Goal: Information Seeking & Learning: Learn about a topic

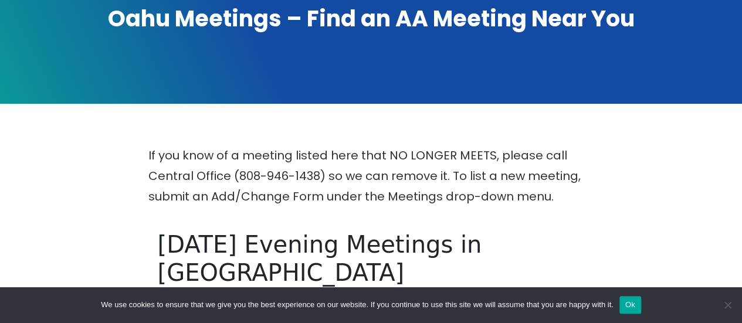
scroll to position [225, 0]
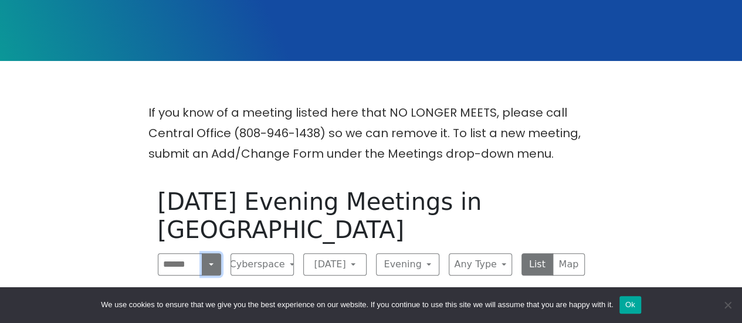
click at [210, 253] on button "Search" at bounding box center [211, 264] width 19 height 22
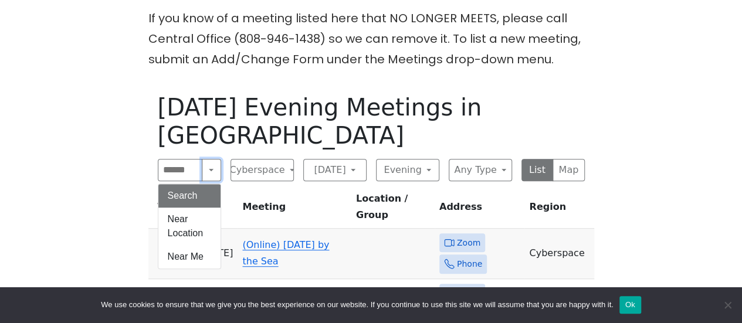
scroll to position [401, 0]
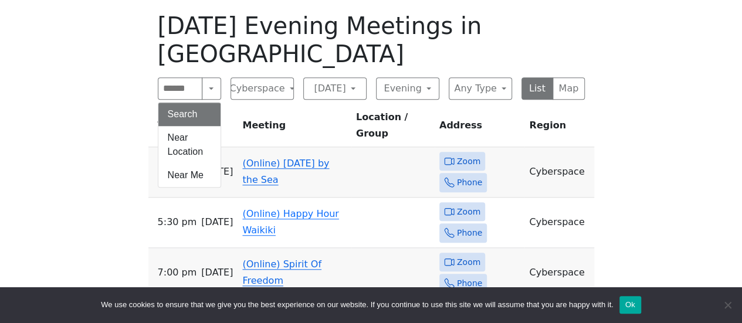
click at [60, 124] on div "If you know of a meeting listed here that NO LONGER MEETS, please call Central …" at bounding box center [371, 133] width 668 height 413
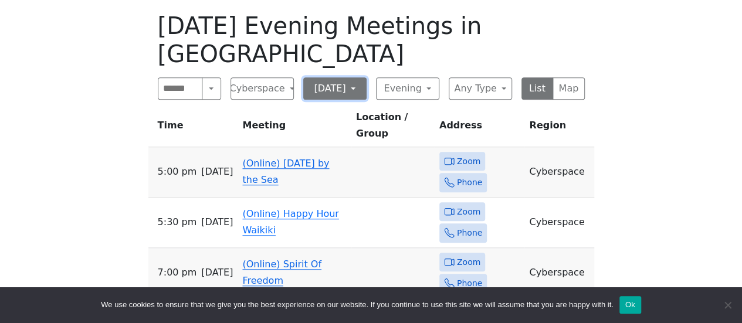
click at [344, 77] on button "[DATE]" at bounding box center [334, 88] width 63 height 22
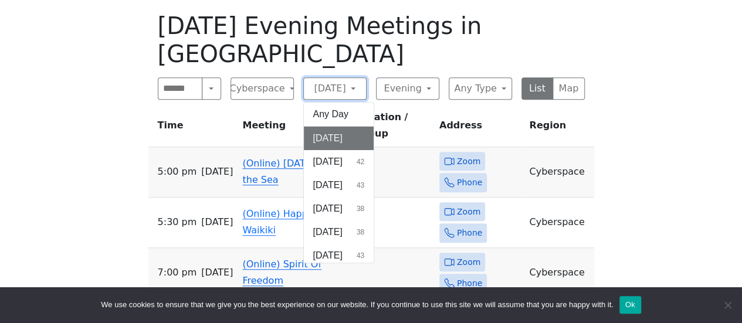
scroll to position [27, 0]
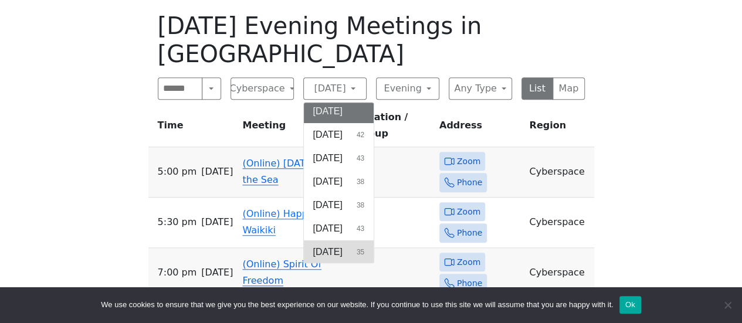
click at [338, 245] on span "[DATE]" at bounding box center [327, 252] width 29 height 14
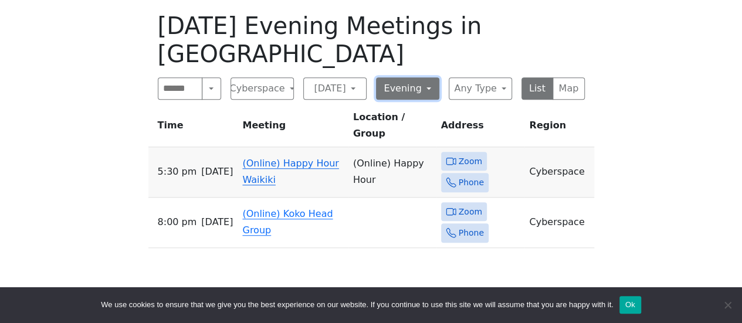
click at [432, 77] on button "Evening" at bounding box center [407, 88] width 63 height 22
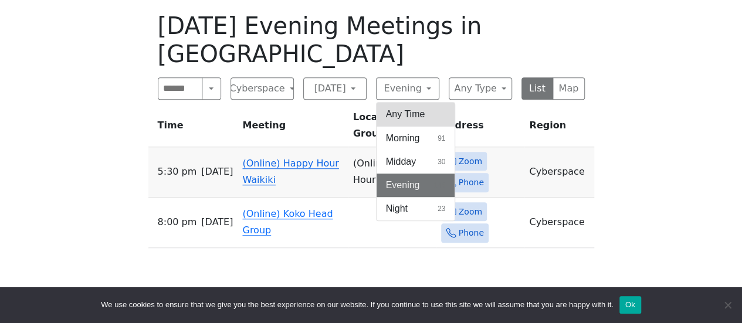
click at [423, 103] on button "Any Time" at bounding box center [416, 114] width 79 height 23
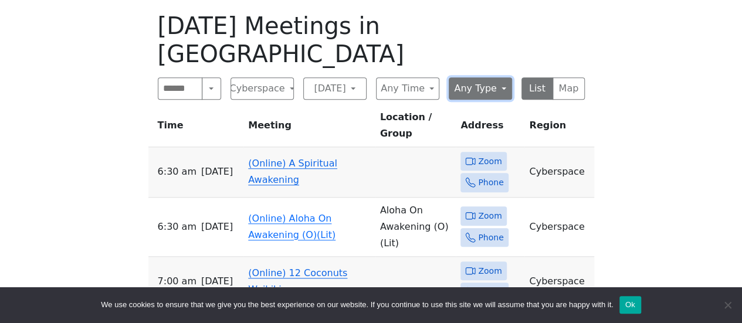
click at [496, 77] on button "Any Type" at bounding box center [480, 88] width 63 height 22
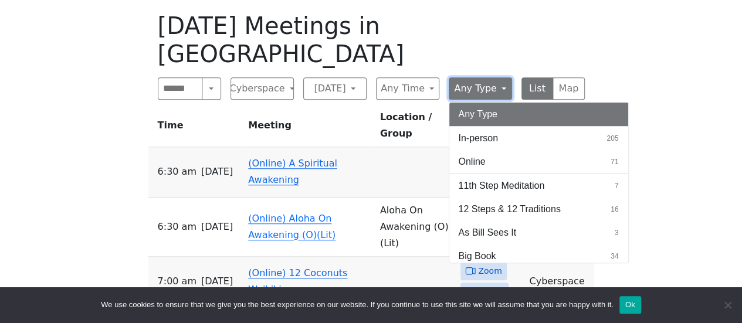
click at [496, 77] on button "Any Type" at bounding box center [480, 88] width 63 height 22
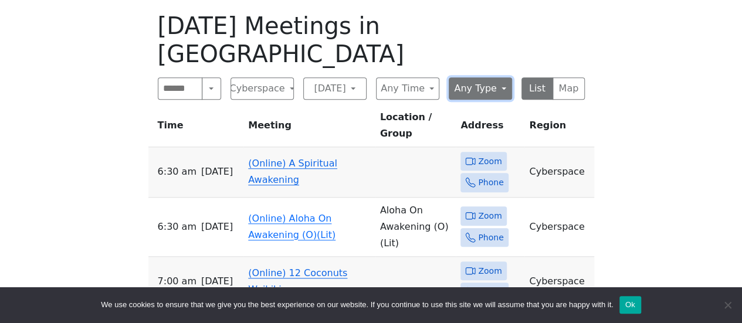
click at [496, 77] on button "Any Type" at bounding box center [480, 88] width 63 height 22
click at [481, 154] on span "Zoom" at bounding box center [489, 161] width 23 height 15
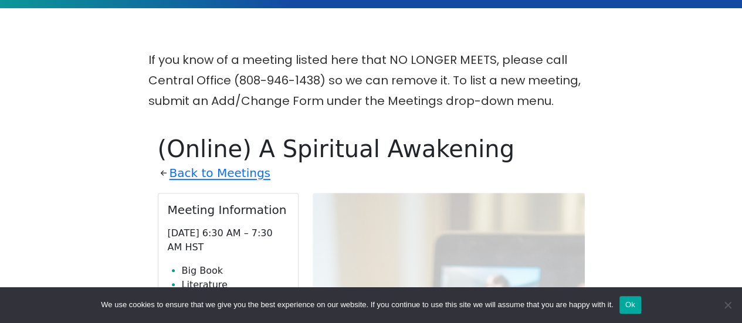
scroll to position [352, 0]
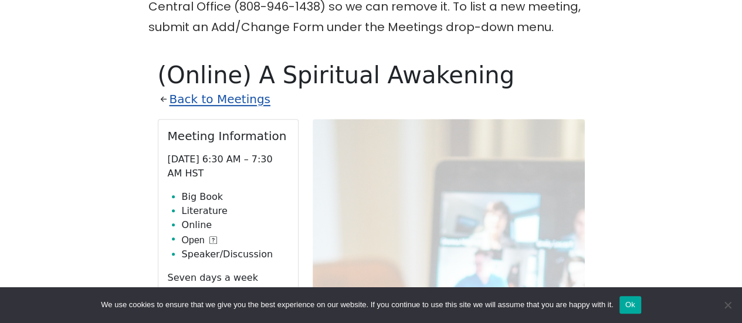
click at [226, 100] on link "Back to Meetings" at bounding box center [220, 99] width 101 height 21
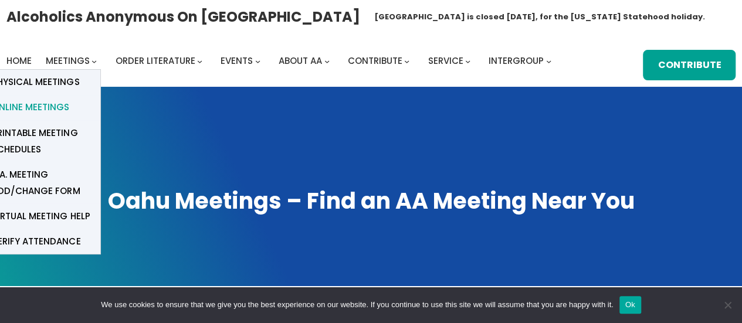
click at [60, 104] on span "Online Meetings" at bounding box center [30, 107] width 77 height 16
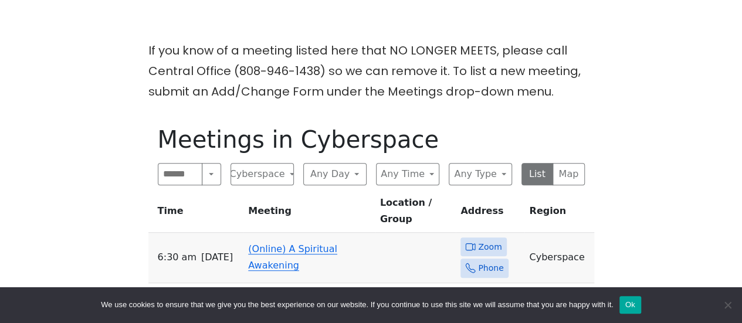
scroll to position [352, 0]
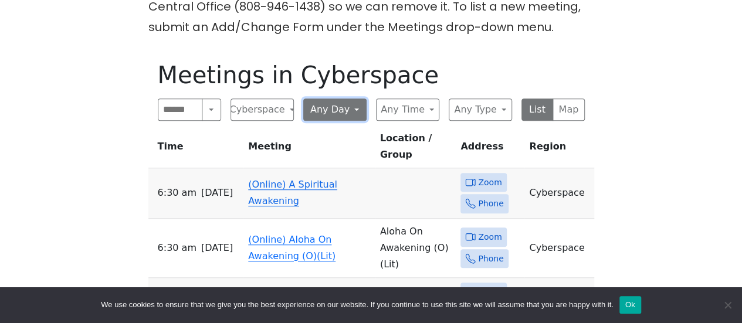
click at [321, 103] on button "Any Day" at bounding box center [334, 110] width 63 height 22
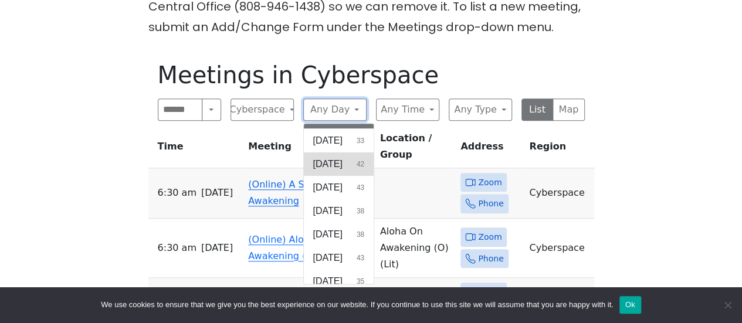
scroll to position [27, 0]
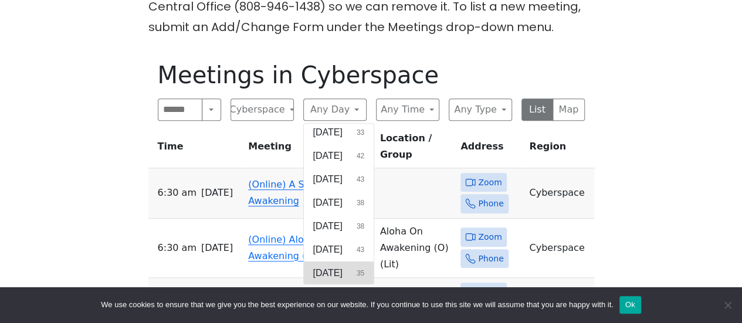
click at [365, 268] on button "[DATE] 35" at bounding box center [339, 273] width 70 height 23
